Goal: Find specific page/section: Find specific page/section

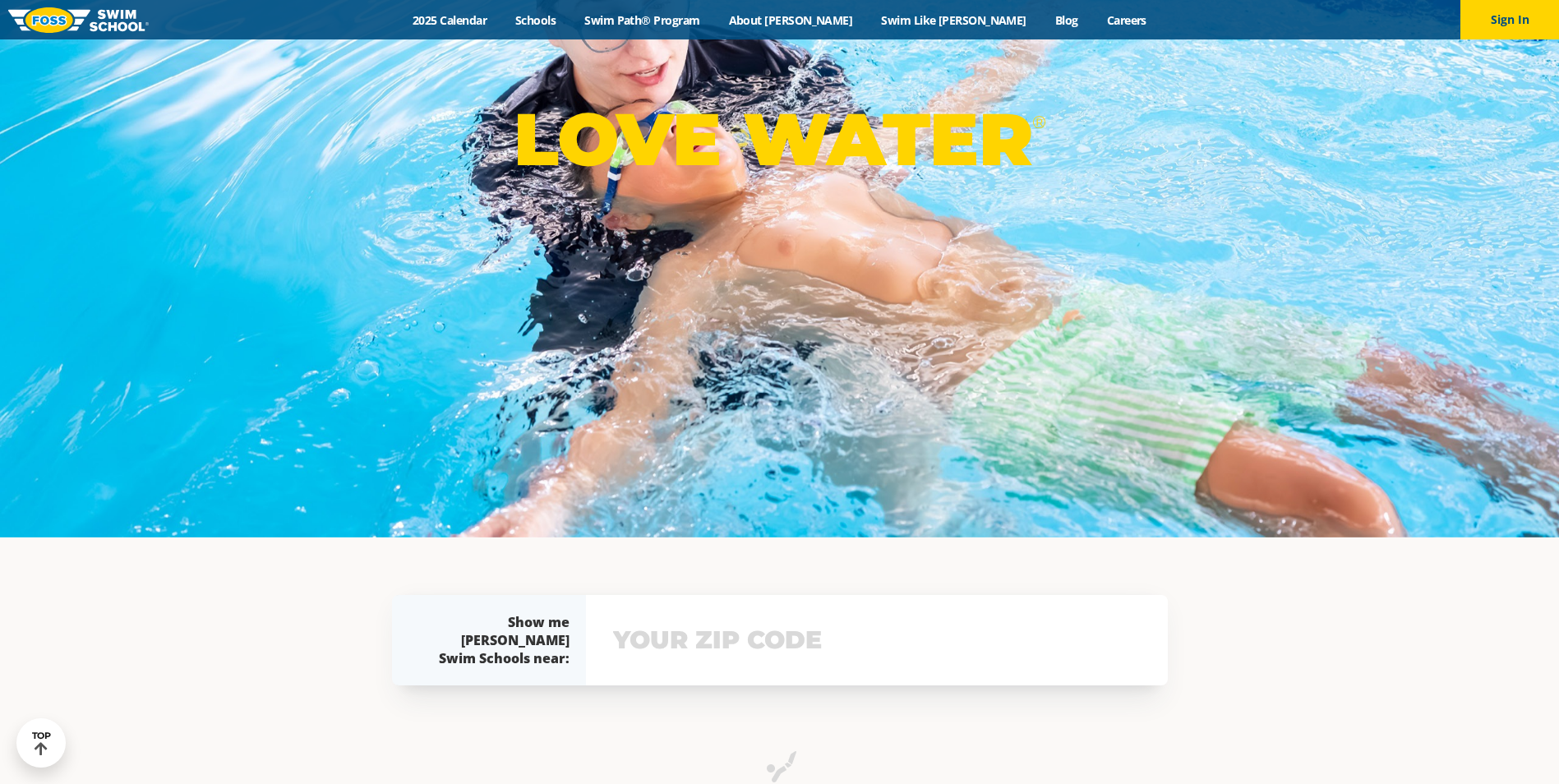
scroll to position [247, 0]
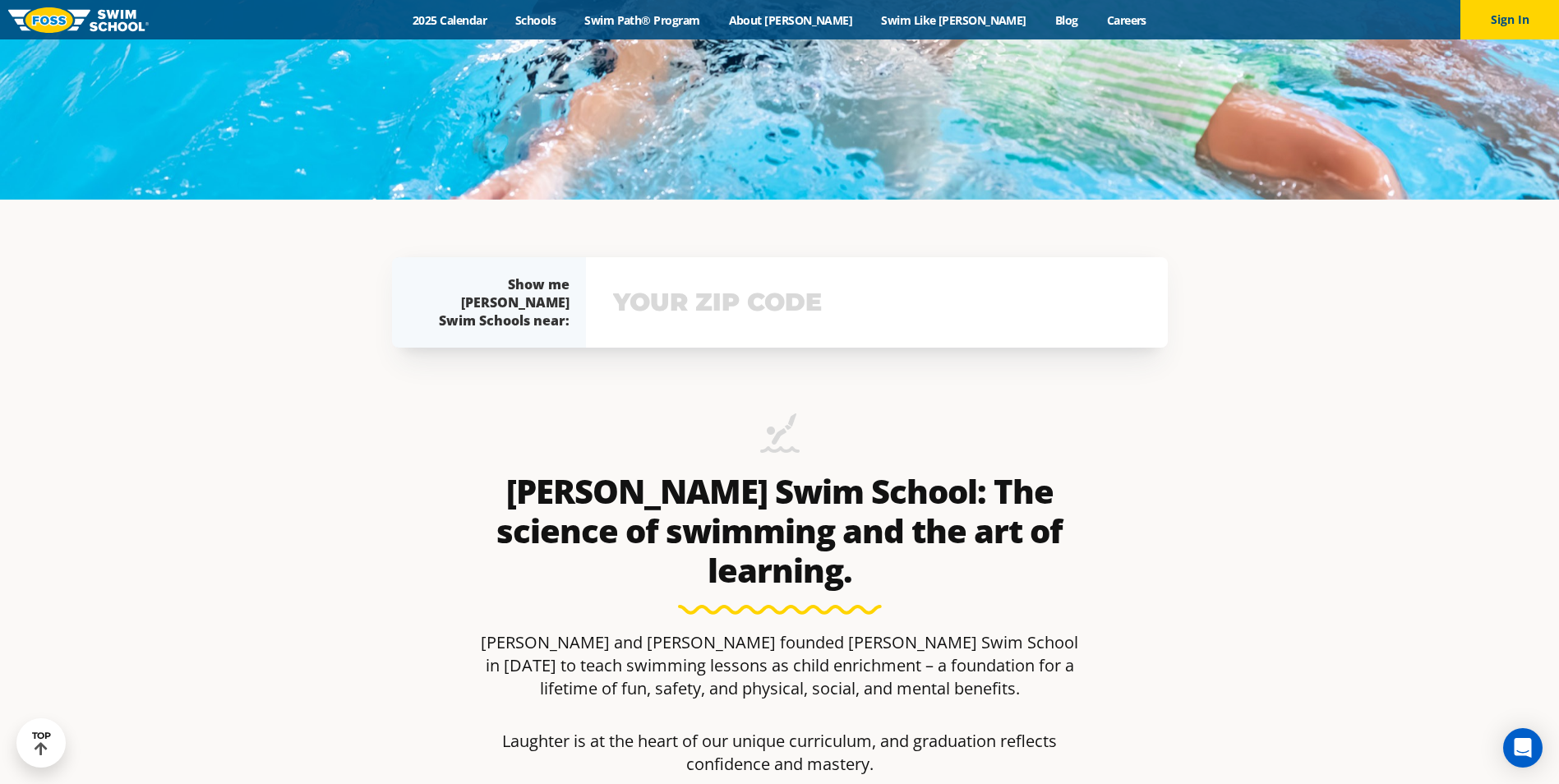
click at [751, 318] on input "text" at bounding box center [877, 303] width 536 height 48
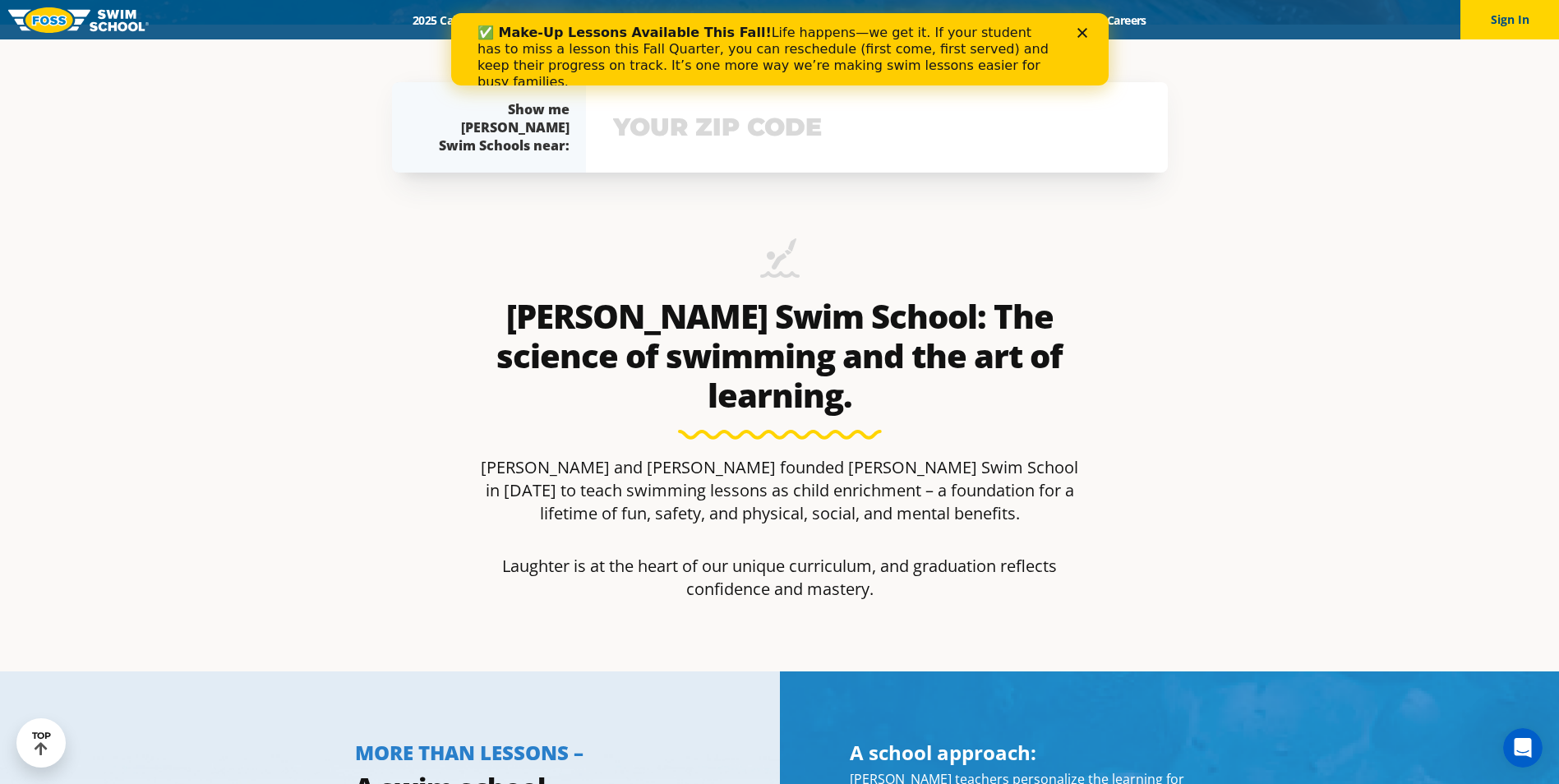
scroll to position [0, 0]
type input "60613"
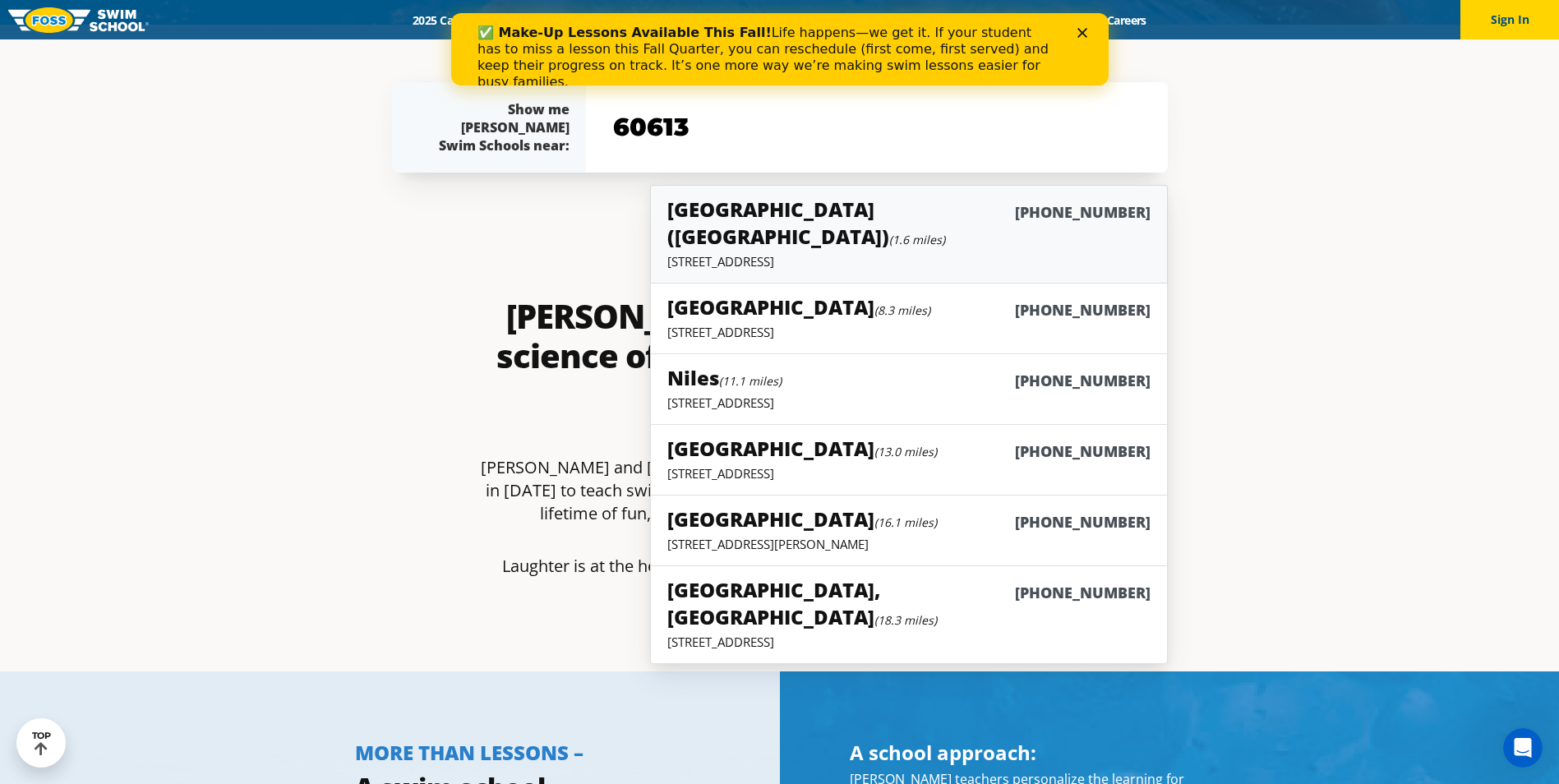
click at [859, 253] on p "[STREET_ADDRESS]" at bounding box center [908, 261] width 483 height 16
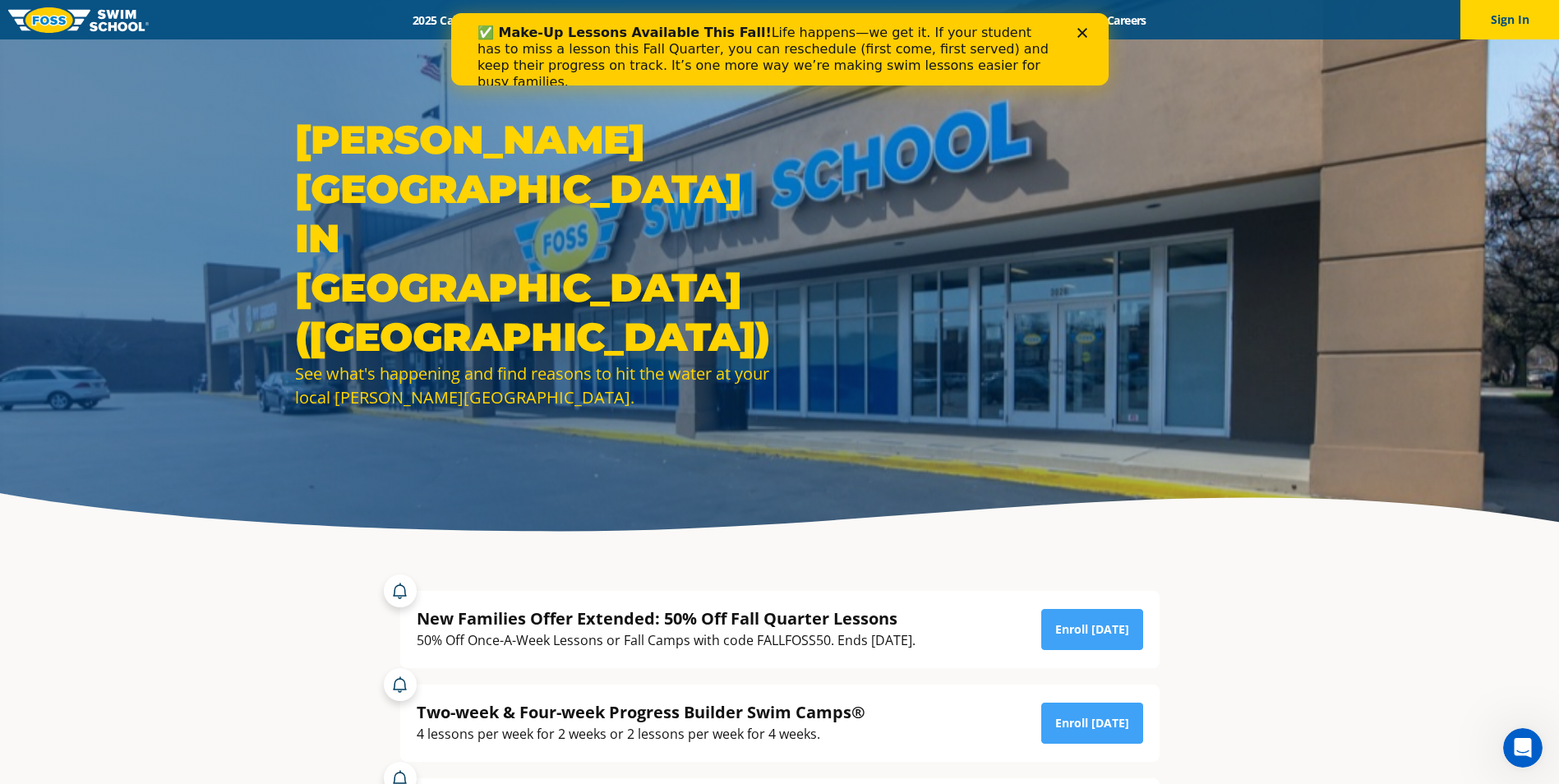
click at [1076, 33] on icon "Close" at bounding box center [1081, 32] width 10 height 10
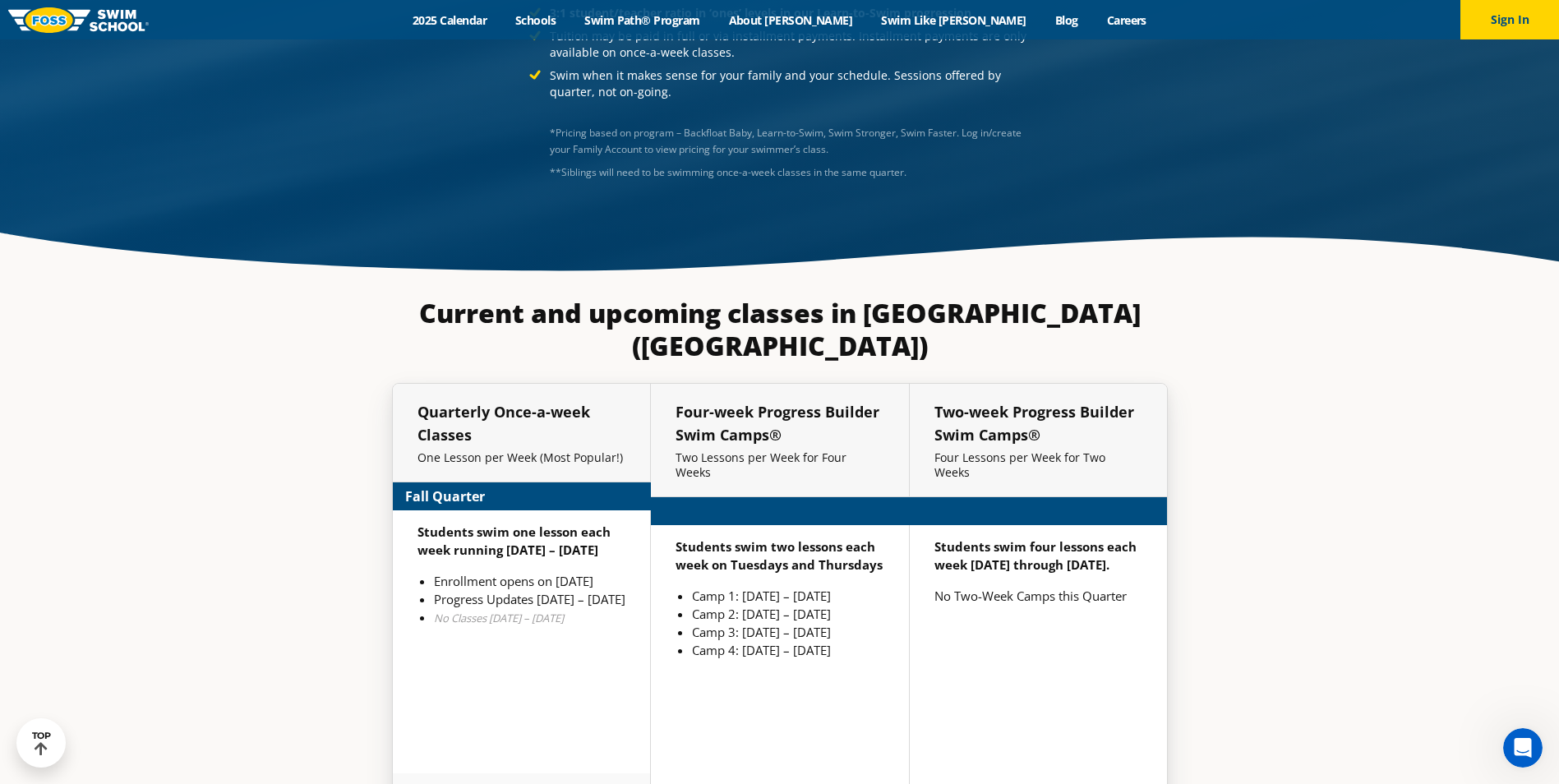
scroll to position [3884, 0]
